Goal: Transaction & Acquisition: Purchase product/service

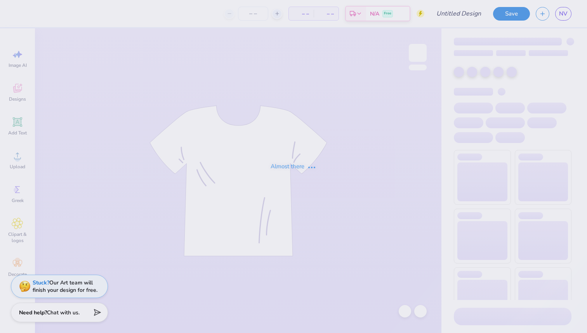
type input "AOII semi tanks"
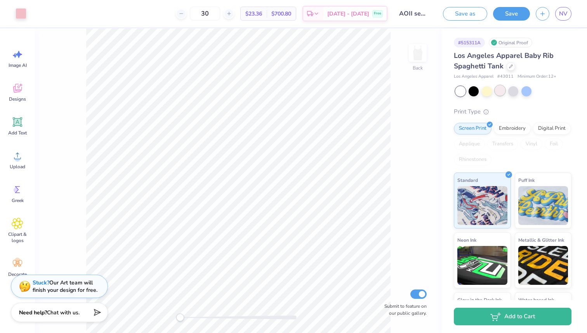
click at [502, 90] on div at bounding box center [500, 90] width 10 height 10
drag, startPoint x: 221, startPoint y: 13, endPoint x: 209, endPoint y: 13, distance: 12.8
click at [209, 13] on input "30" at bounding box center [205, 14] width 30 height 14
type input "2"
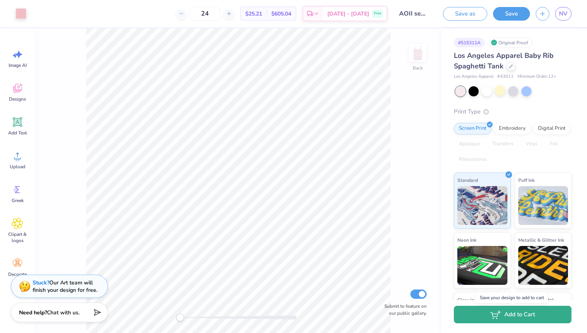
click at [482, 318] on button "Add to Cart" at bounding box center [513, 314] width 118 height 17
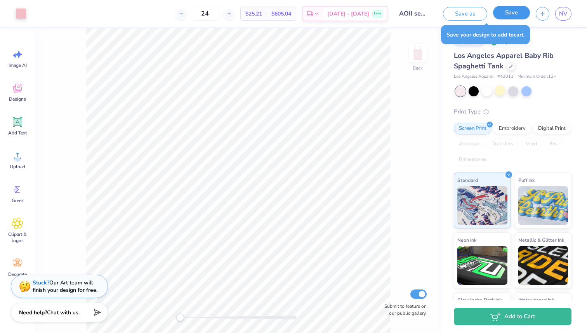
click at [505, 13] on button "Save" at bounding box center [511, 13] width 37 height 14
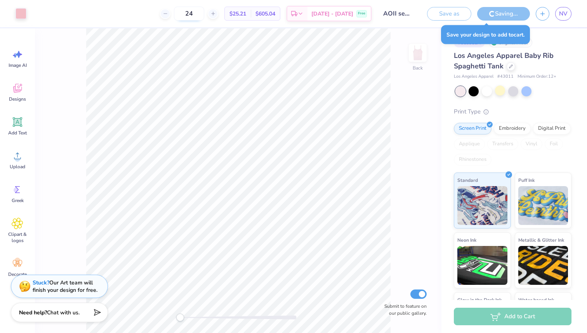
click at [204, 14] on input "24" at bounding box center [189, 14] width 30 height 14
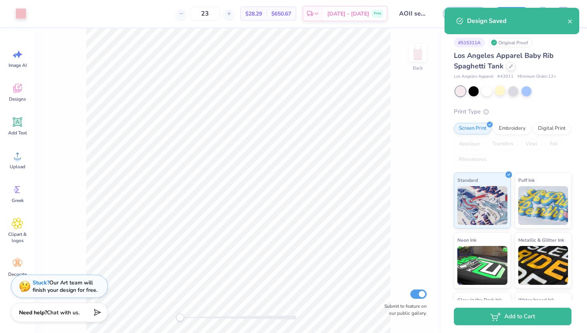
type input "23"
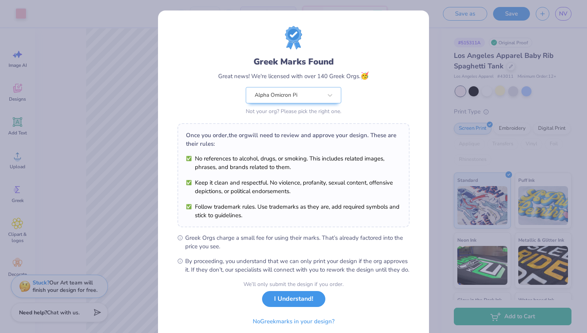
click at [296, 307] on button "I Understand!" at bounding box center [293, 299] width 63 height 16
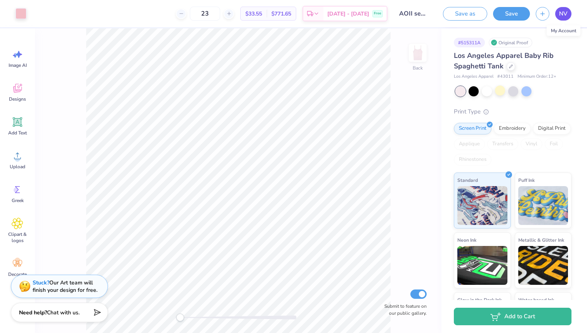
click at [560, 15] on span "NV" at bounding box center [563, 13] width 9 height 9
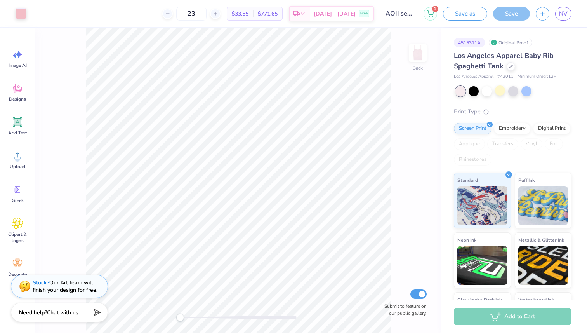
click at [492, 64] on span "Los Angeles Apparel Baby Rib Spaghetti Tank" at bounding box center [504, 61] width 100 height 20
click at [18, 266] on icon at bounding box center [18, 264] width 12 height 12
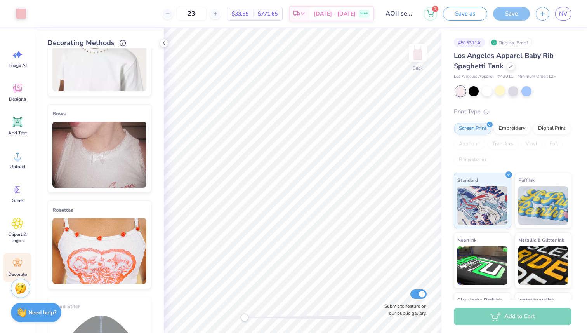
click at [103, 166] on img at bounding box center [99, 155] width 94 height 66
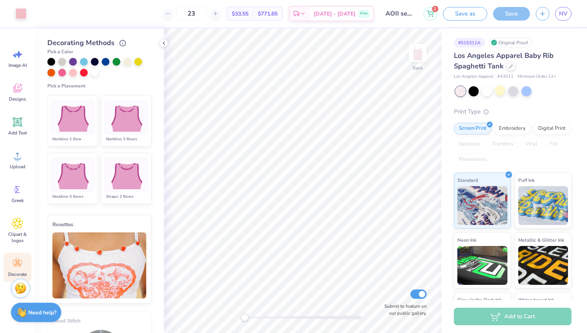
scroll to position [503, 0]
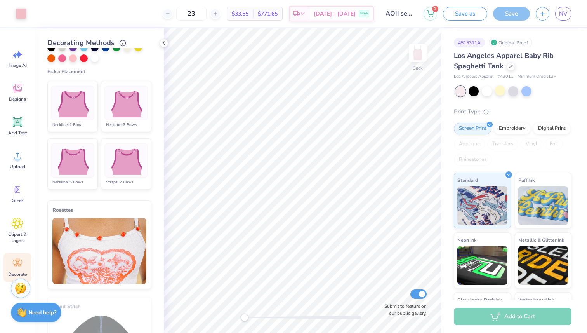
click at [118, 158] on img at bounding box center [126, 160] width 38 height 29
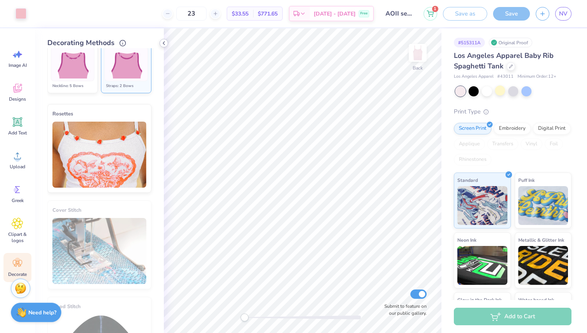
click at [164, 46] on icon at bounding box center [164, 43] width 6 height 6
